Goal: Task Accomplishment & Management: Manage account settings

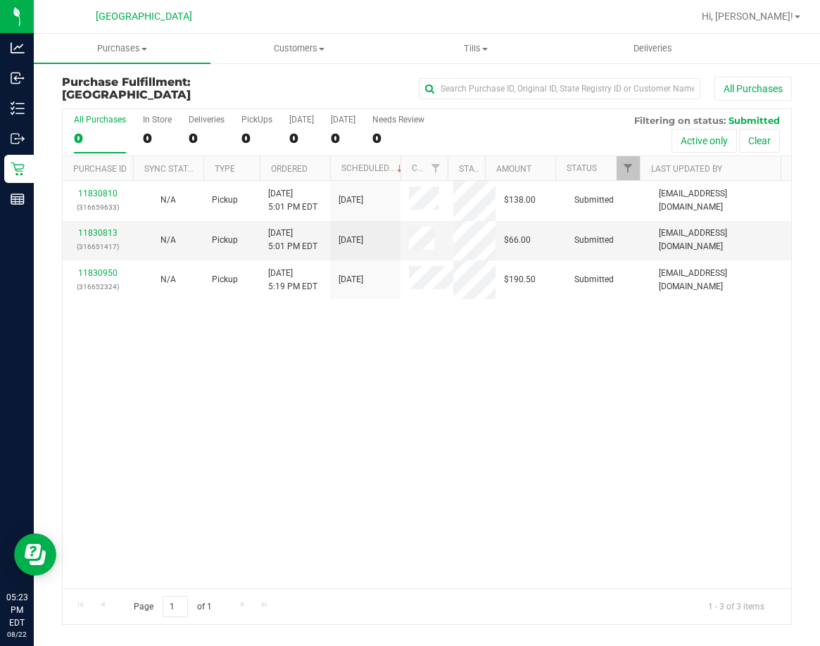
click at [786, 13] on span "Hi, [PERSON_NAME]!" at bounding box center [746, 16] width 91 height 11
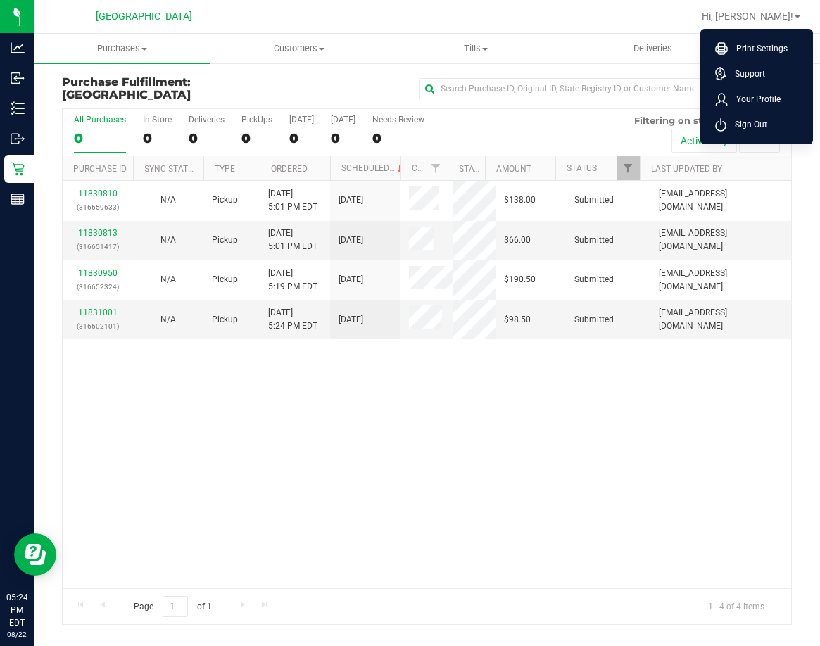
click at [642, 568] on div "11830810 (316659633) N/A Pickup [DATE] 5:01 PM EDT 8/22/2025 $138.00 Submitted …" at bounding box center [427, 384] width 728 height 407
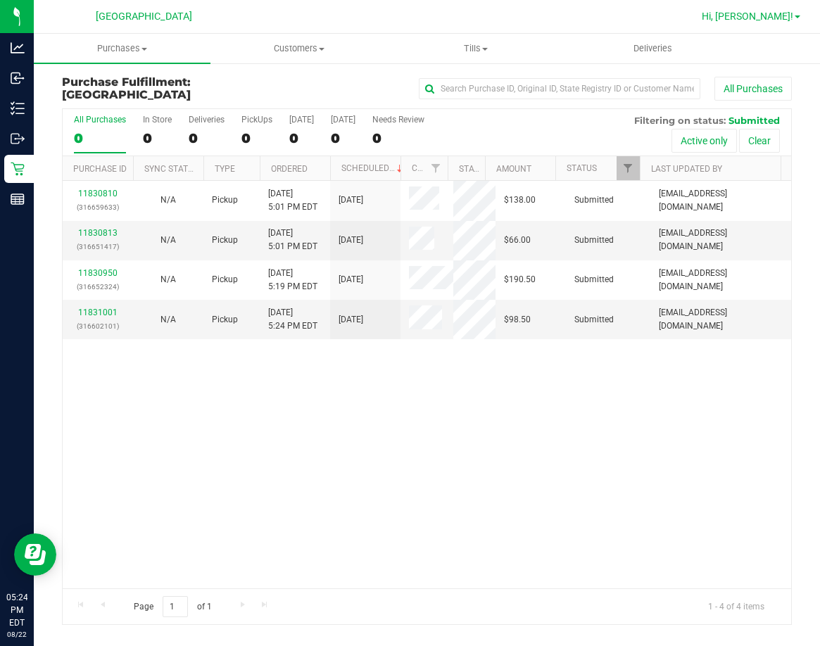
click at [771, 22] on span "Hi, [PERSON_NAME]!" at bounding box center [746, 16] width 91 height 11
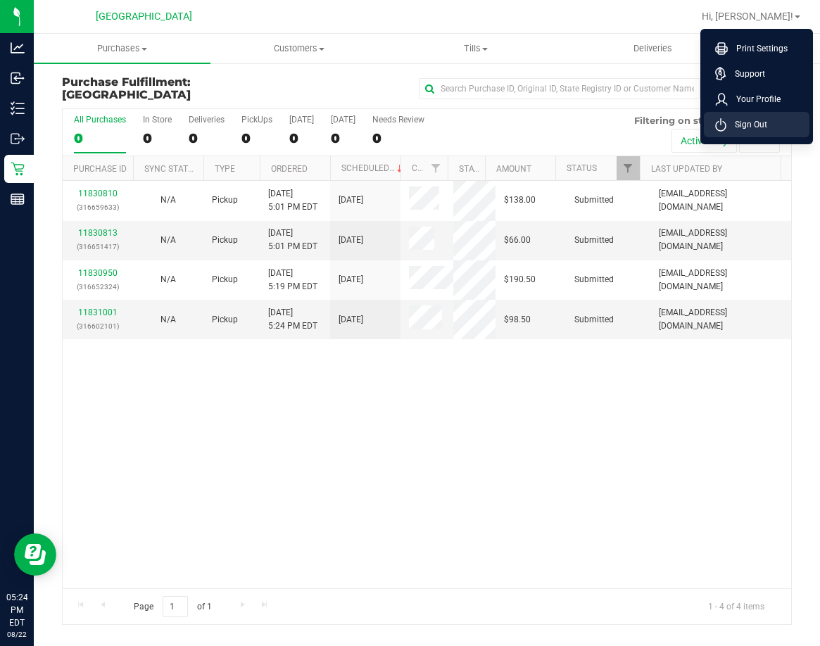
click at [759, 126] on span "Sign Out" at bounding box center [746, 124] width 41 height 14
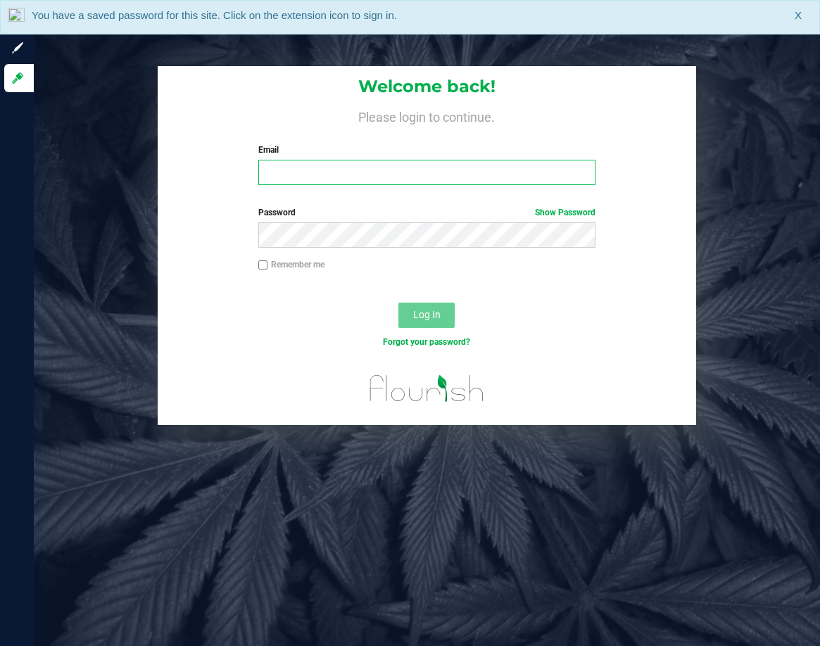
click at [326, 174] on input "Email" at bounding box center [427, 172] width 338 height 25
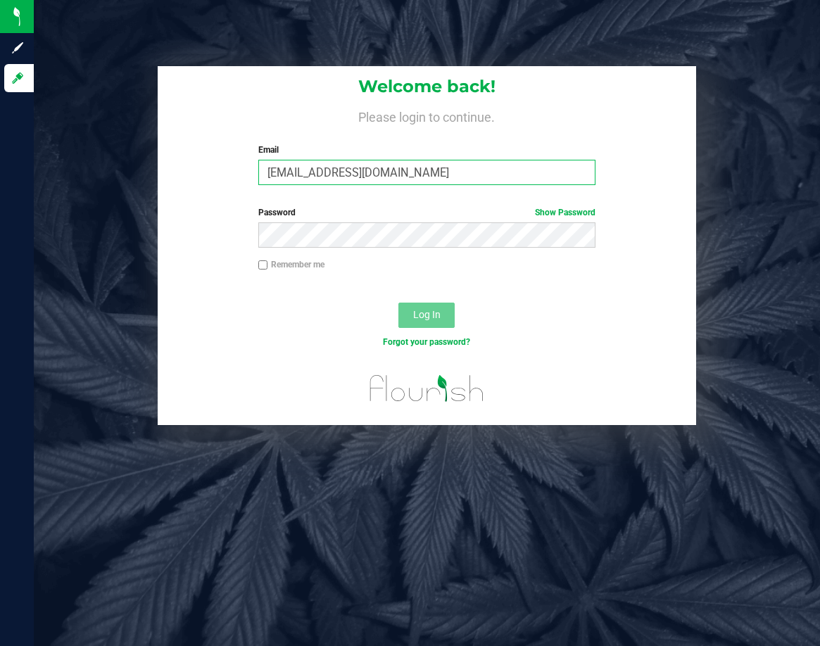
type input "[EMAIL_ADDRESS][DOMAIN_NAME]"
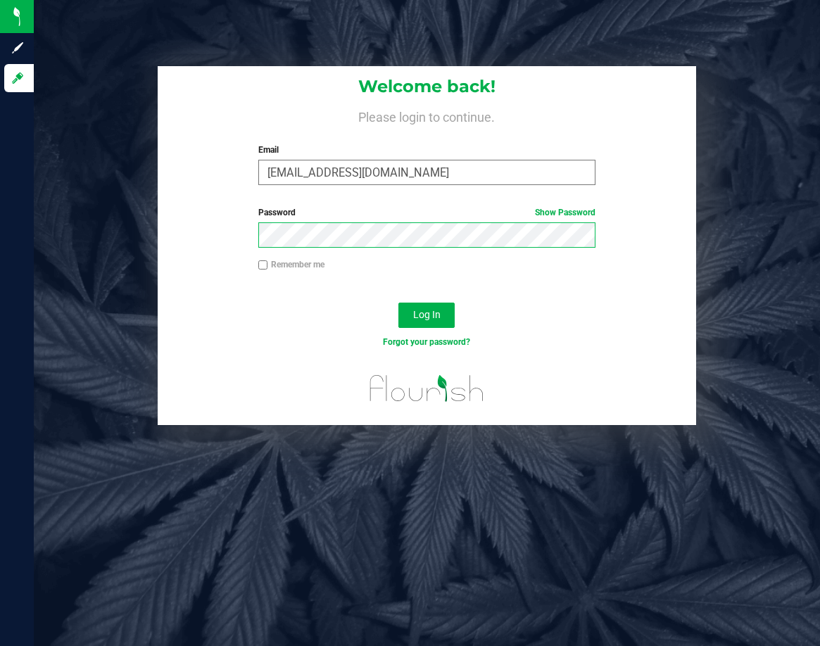
click at [398, 303] on button "Log In" at bounding box center [426, 315] width 56 height 25
